Goal: Check status: Check status

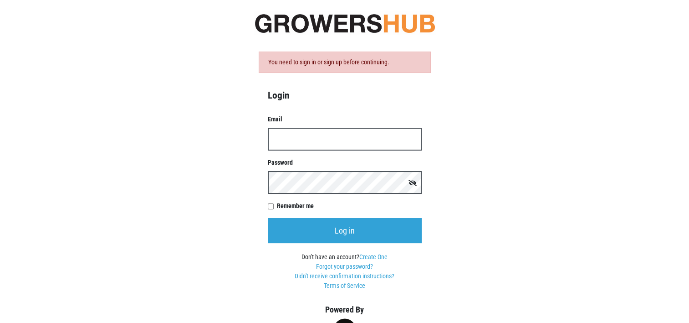
click at [297, 138] on input "Email" at bounding box center [345, 139] width 154 height 23
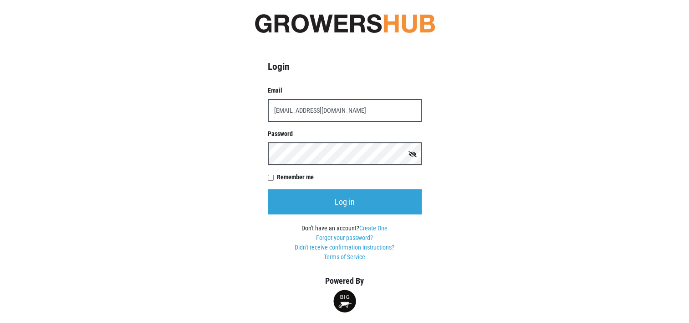
type input "kcfcaac@taconic.net"
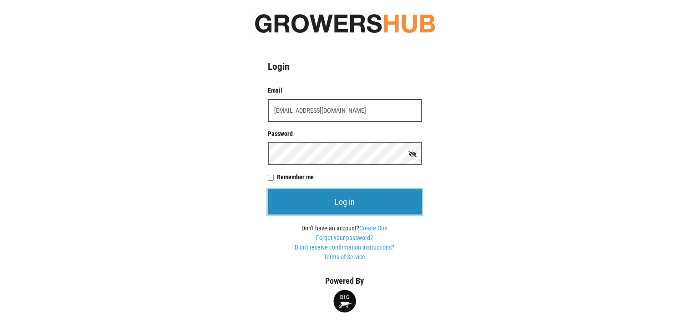
click at [327, 200] on input "Log in" at bounding box center [345, 201] width 154 height 25
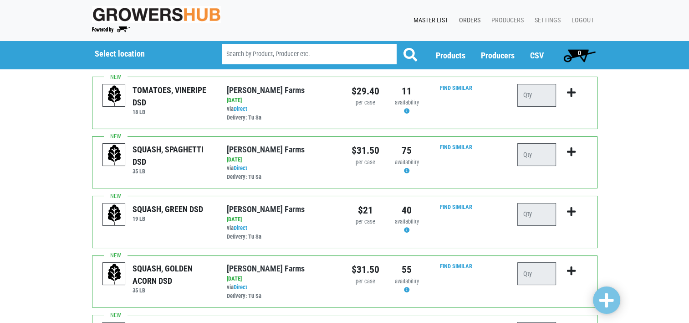
click at [472, 18] on link "Orders" at bounding box center [468, 20] width 32 height 17
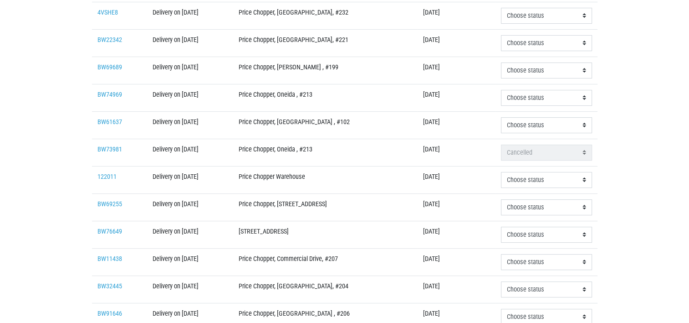
scroll to position [228, 0]
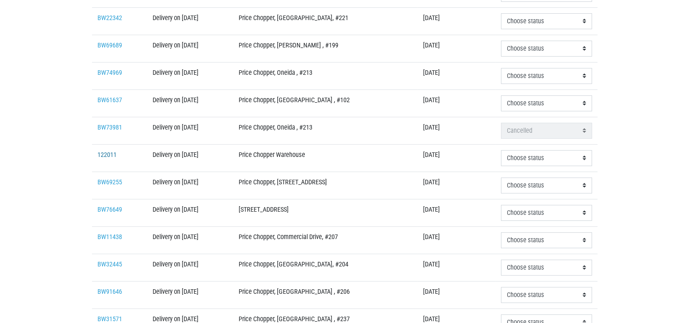
click at [104, 151] on link "122011" at bounding box center [107, 155] width 19 height 8
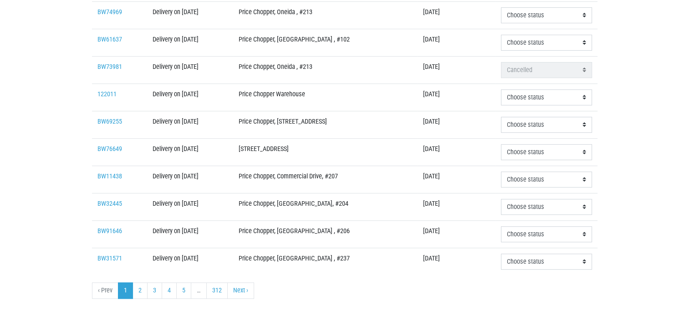
scroll to position [303, 0]
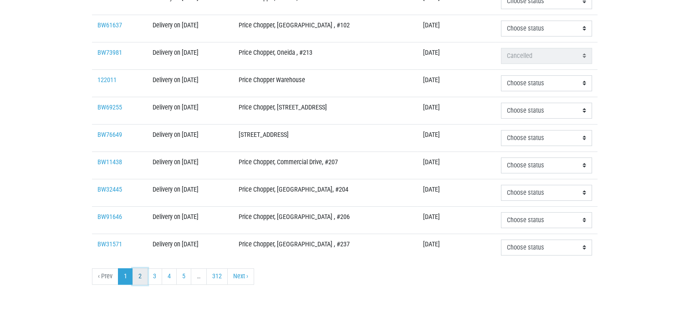
click at [139, 273] on link "2" at bounding box center [140, 276] width 15 height 16
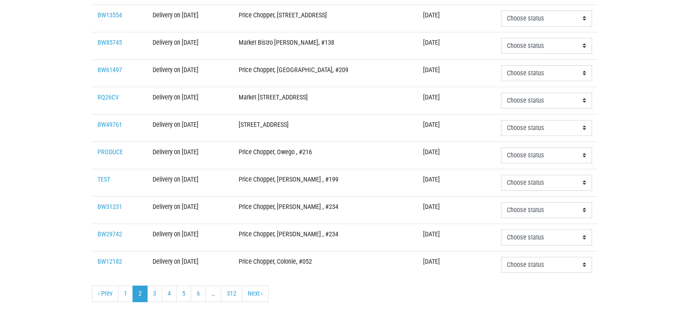
scroll to position [303, 0]
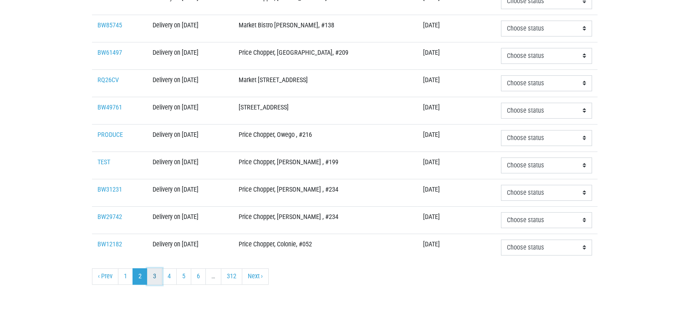
click at [154, 274] on link "3" at bounding box center [154, 276] width 15 height 16
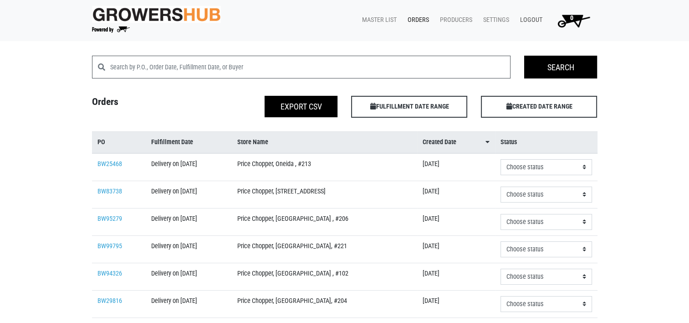
click at [529, 17] on link "Logout" at bounding box center [529, 19] width 33 height 17
